Goal: Transaction & Acquisition: Purchase product/service

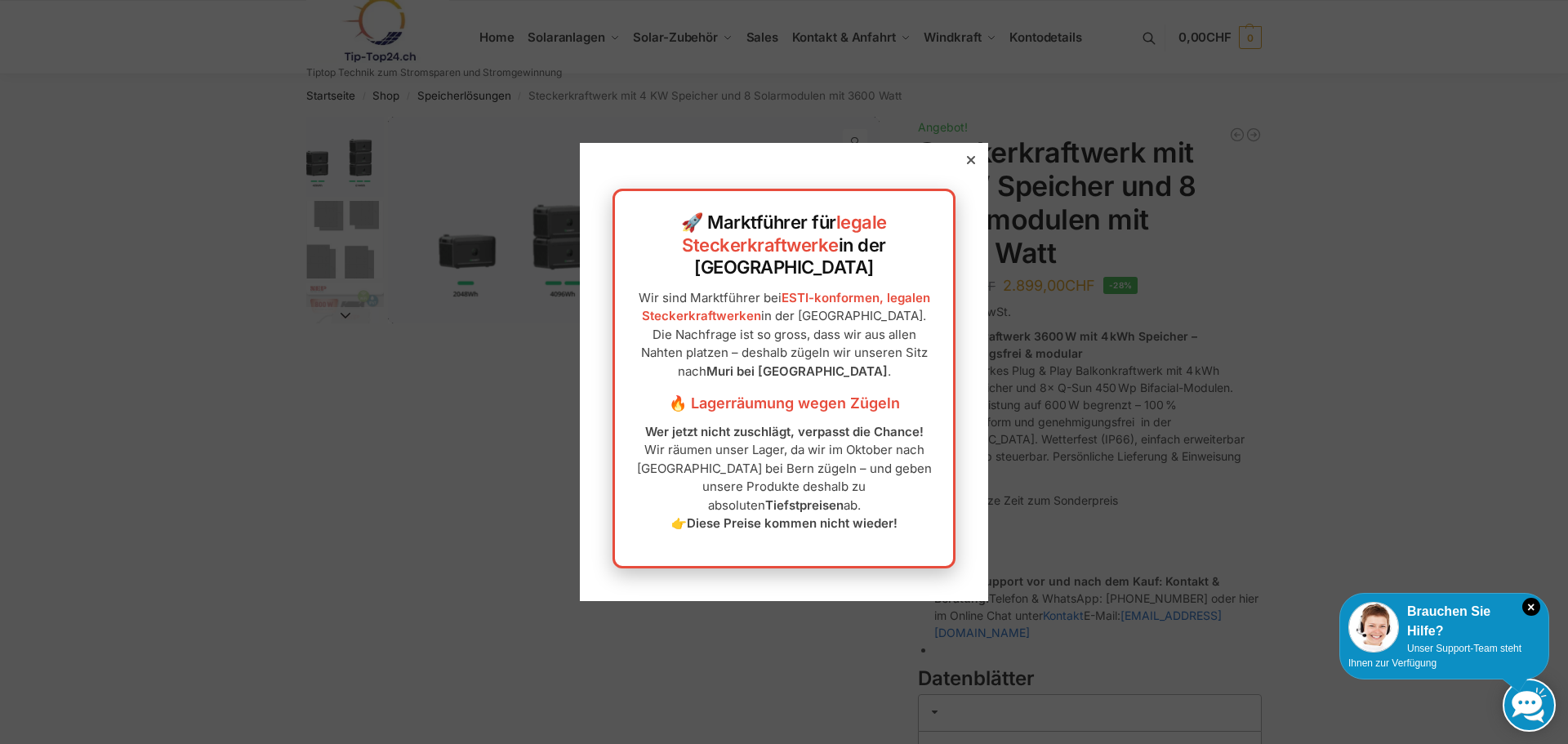
click at [964, 167] on div at bounding box center [971, 160] width 15 height 15
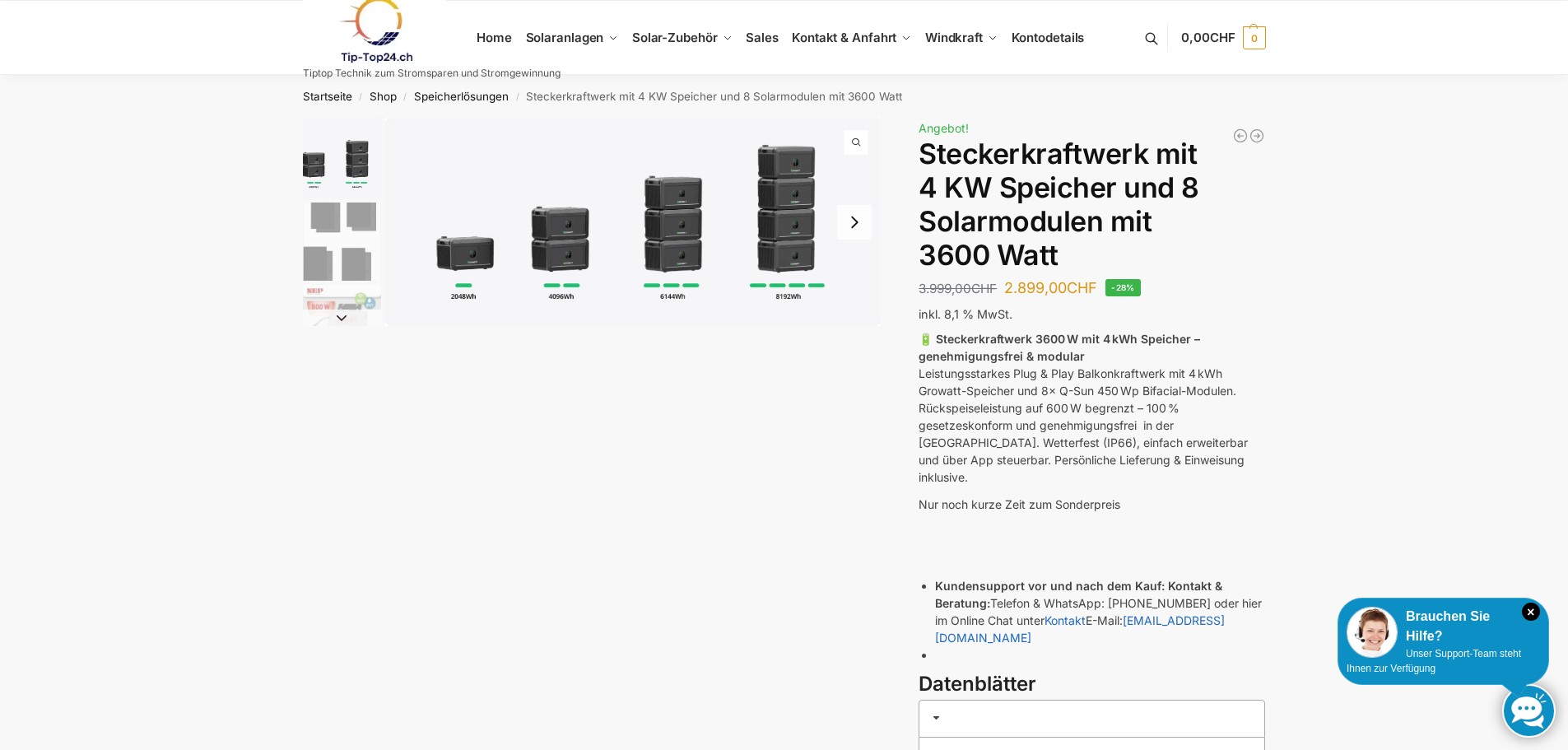
click at [474, 264] on img "1 / 9" at bounding box center [633, 221] width 496 height 208
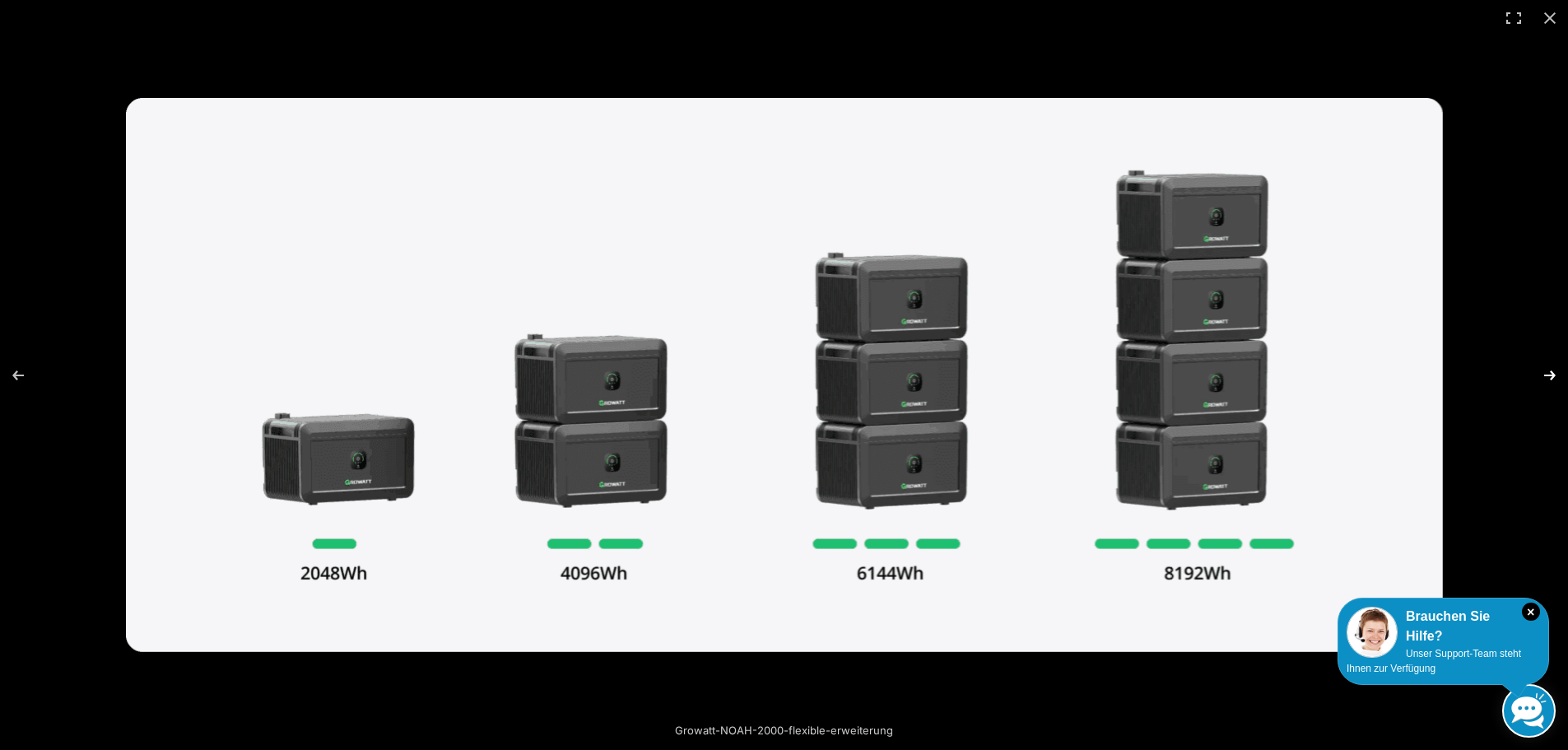
click at [1556, 374] on button "Next (arrow right)" at bounding box center [1539, 375] width 57 height 82
